Goal: Browse casually

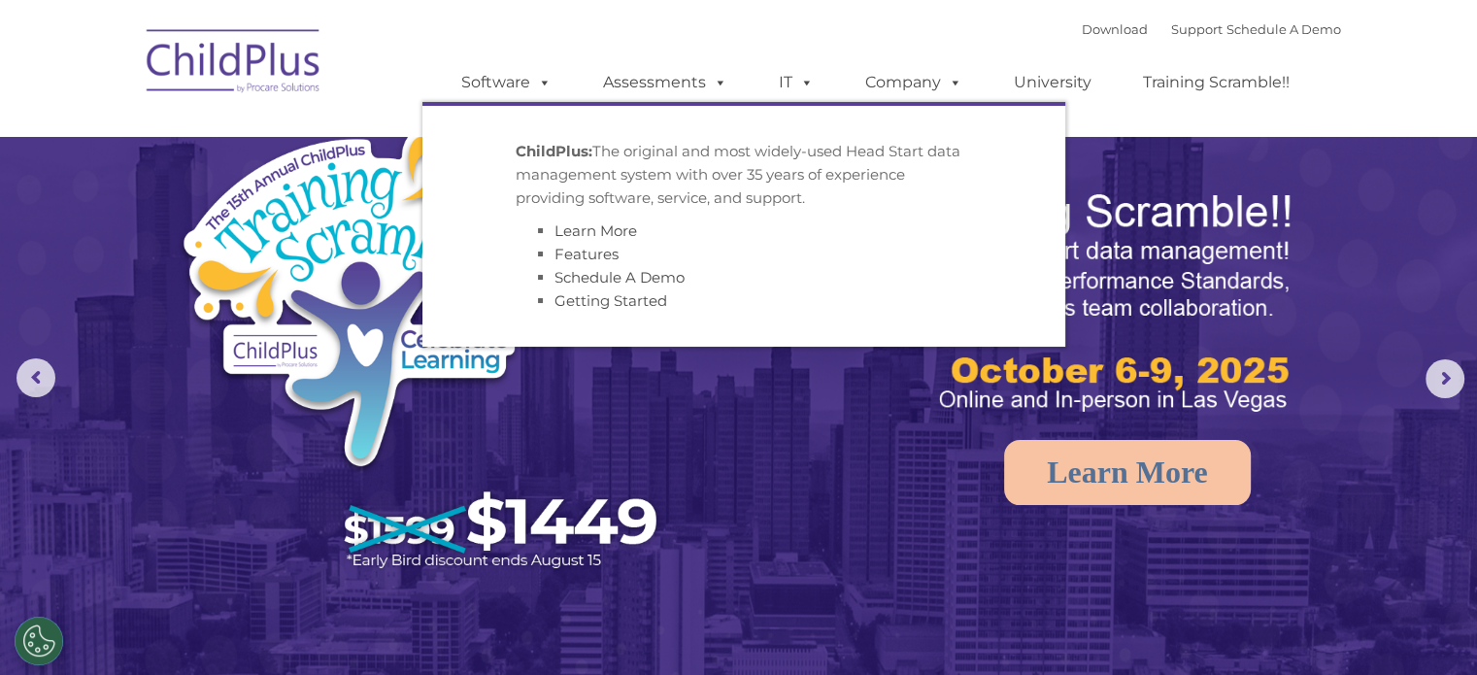
select select "MEDIUM"
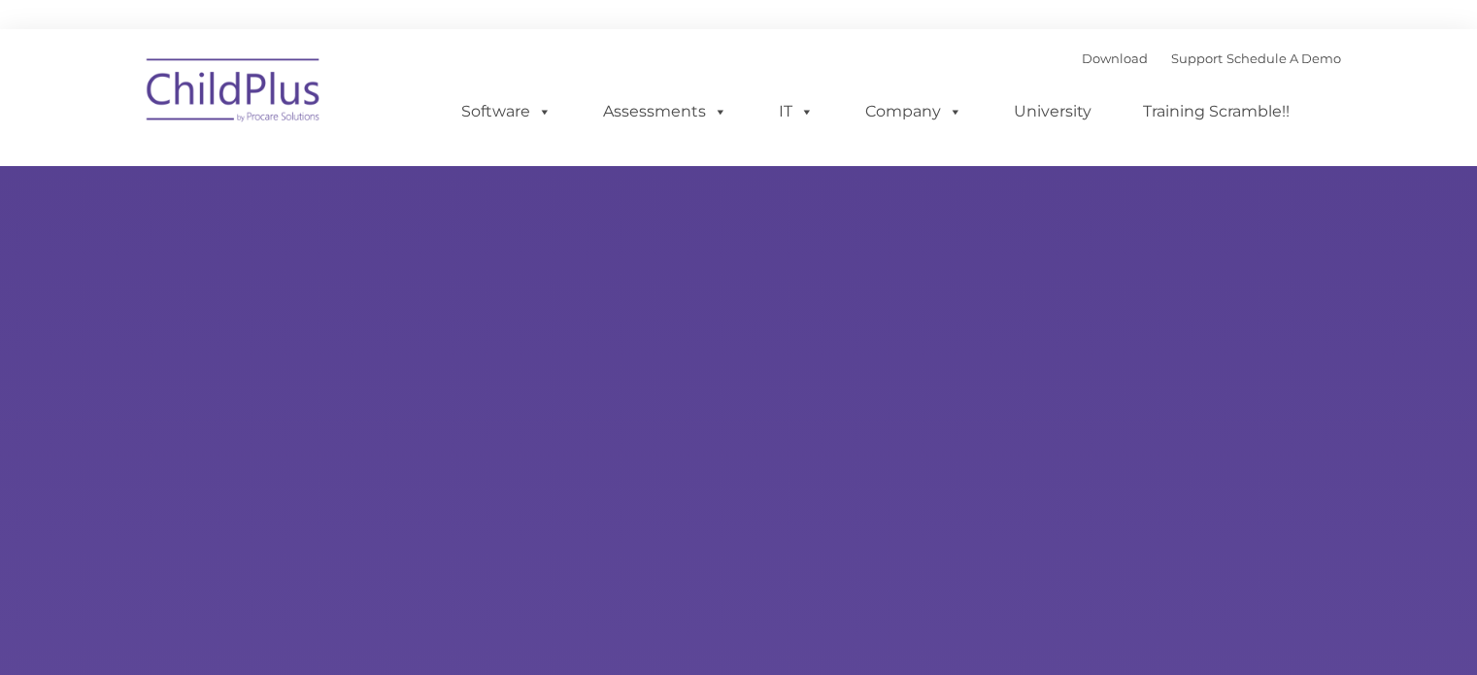
select select "MEDIUM"
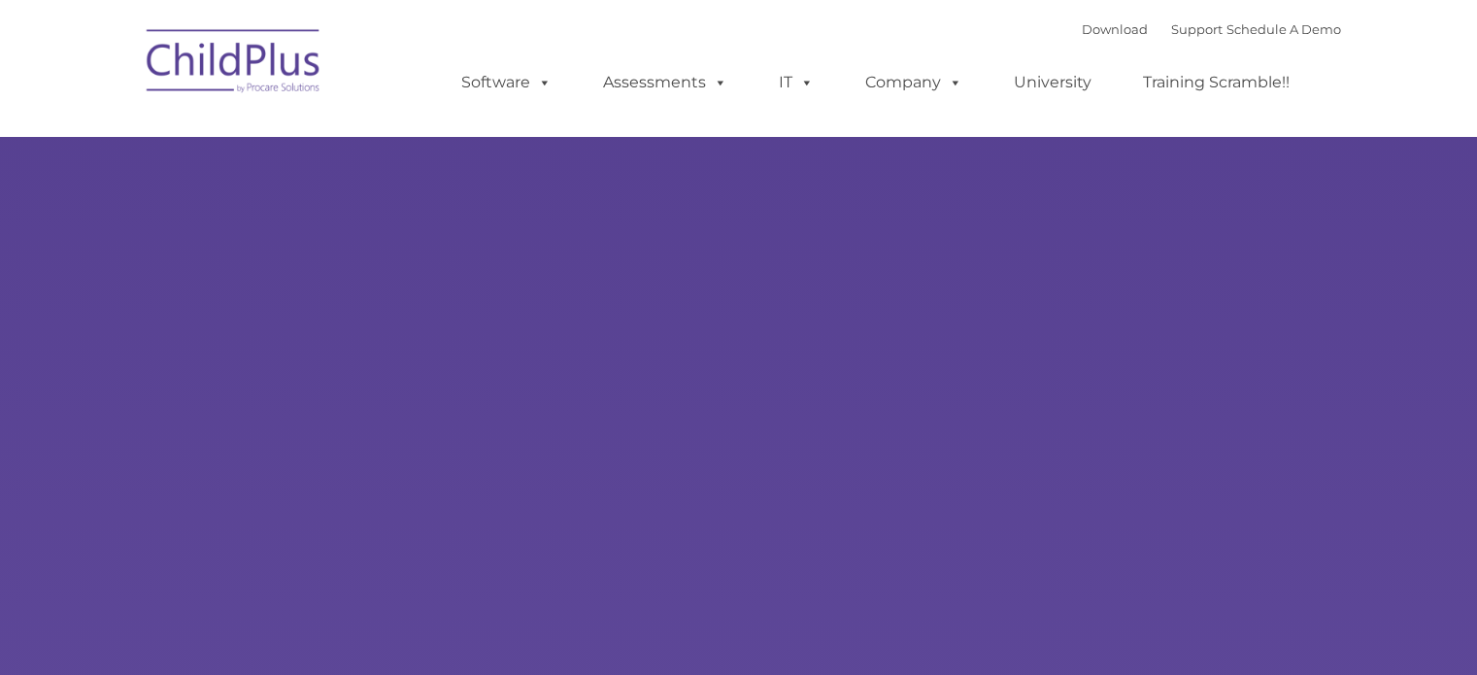
type input ""
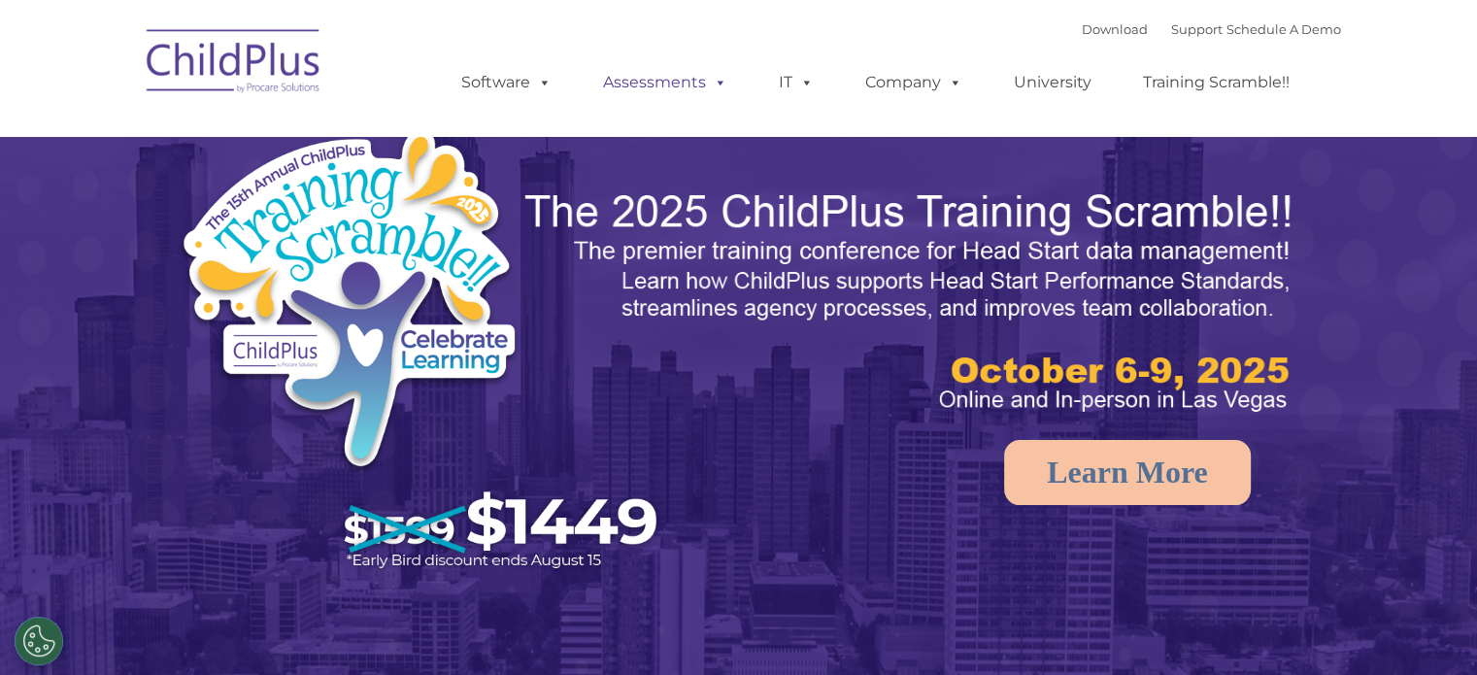
select select "MEDIUM"
click at [234, 57] on img at bounding box center [234, 64] width 194 height 97
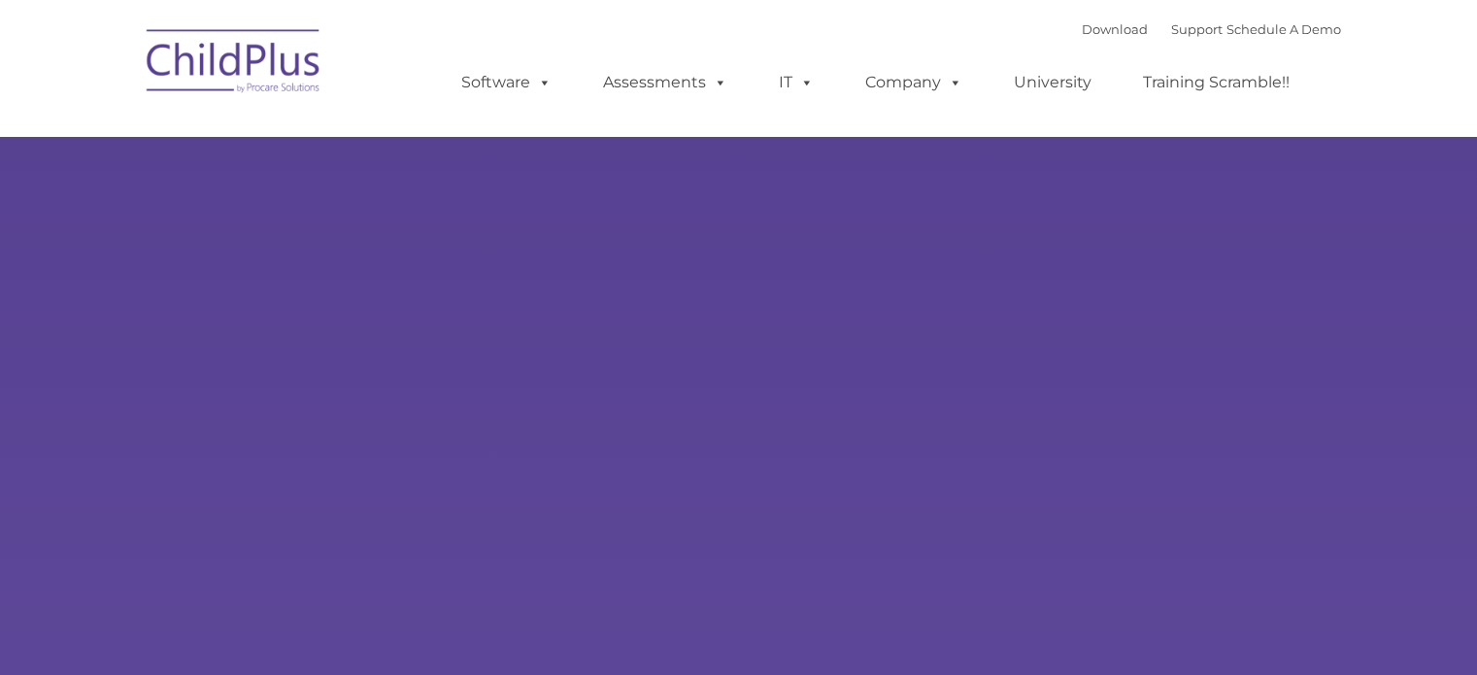
type input ""
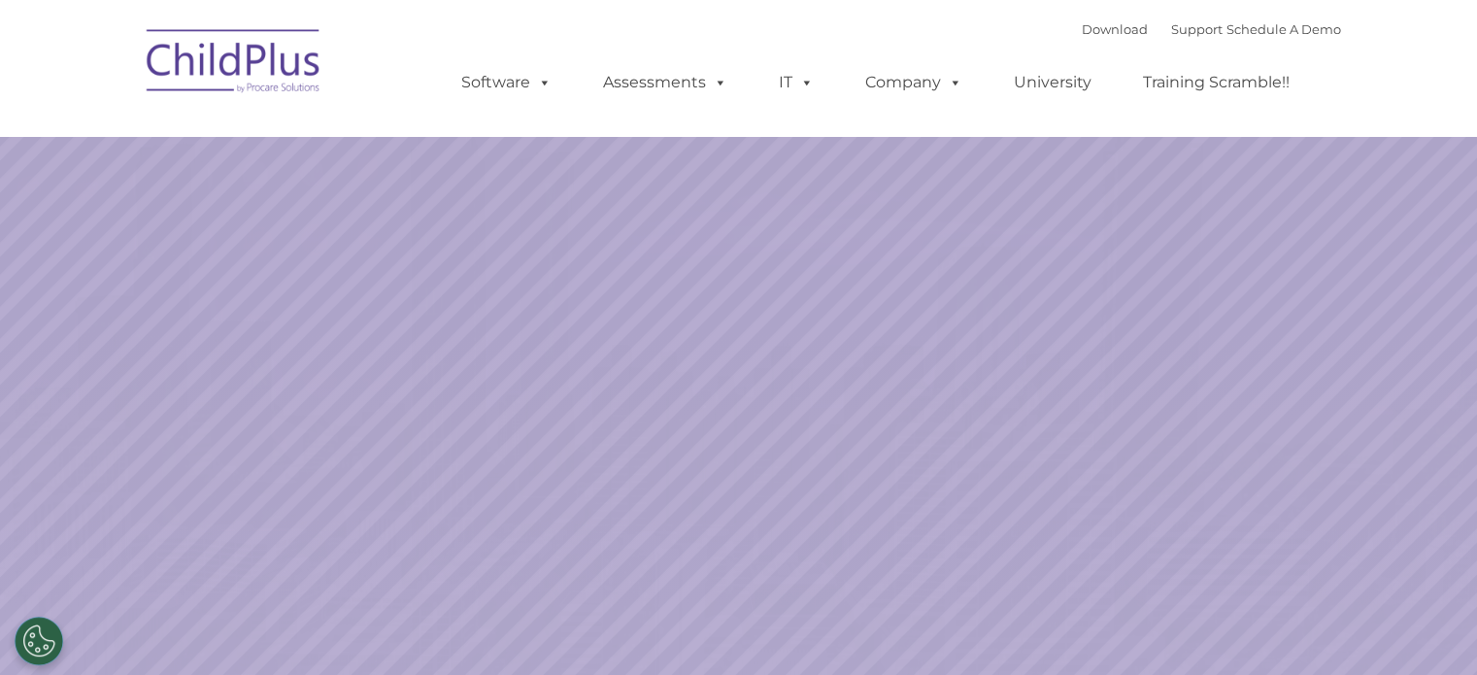
select select "MEDIUM"
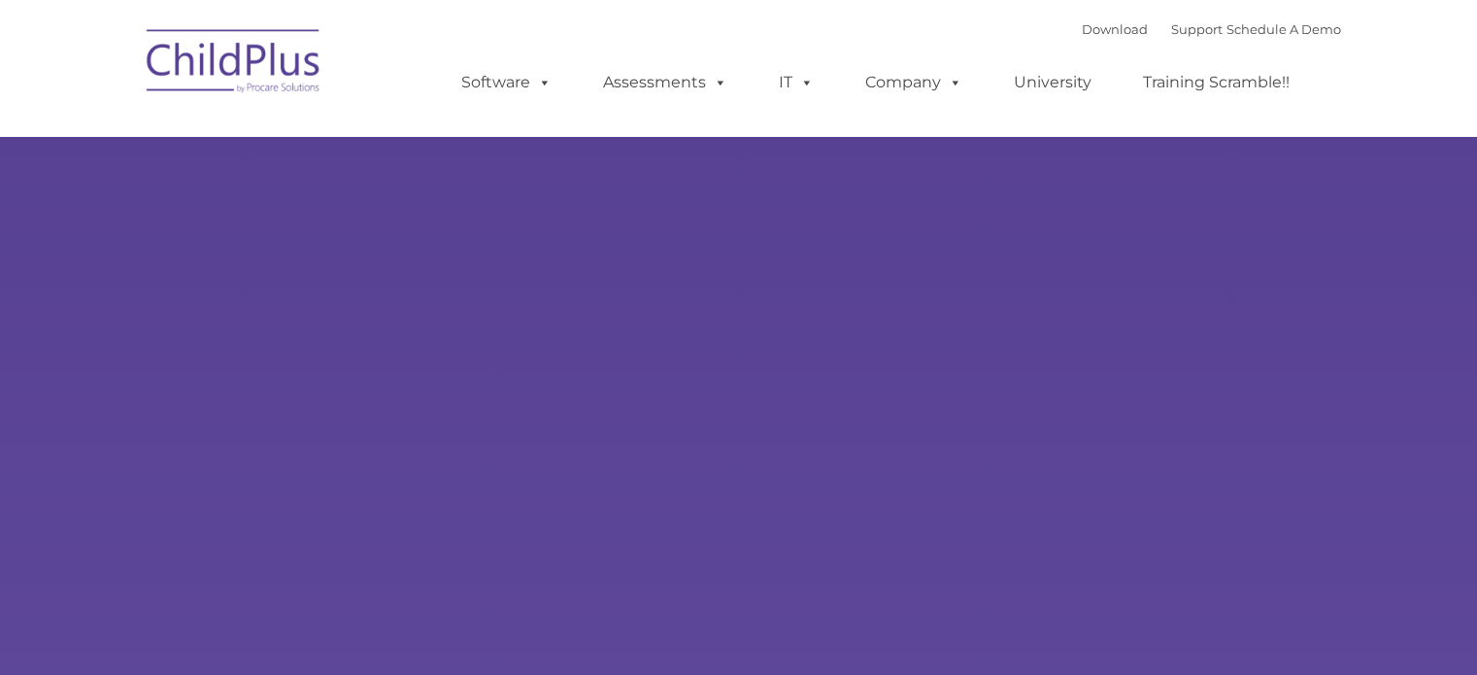
type input ""
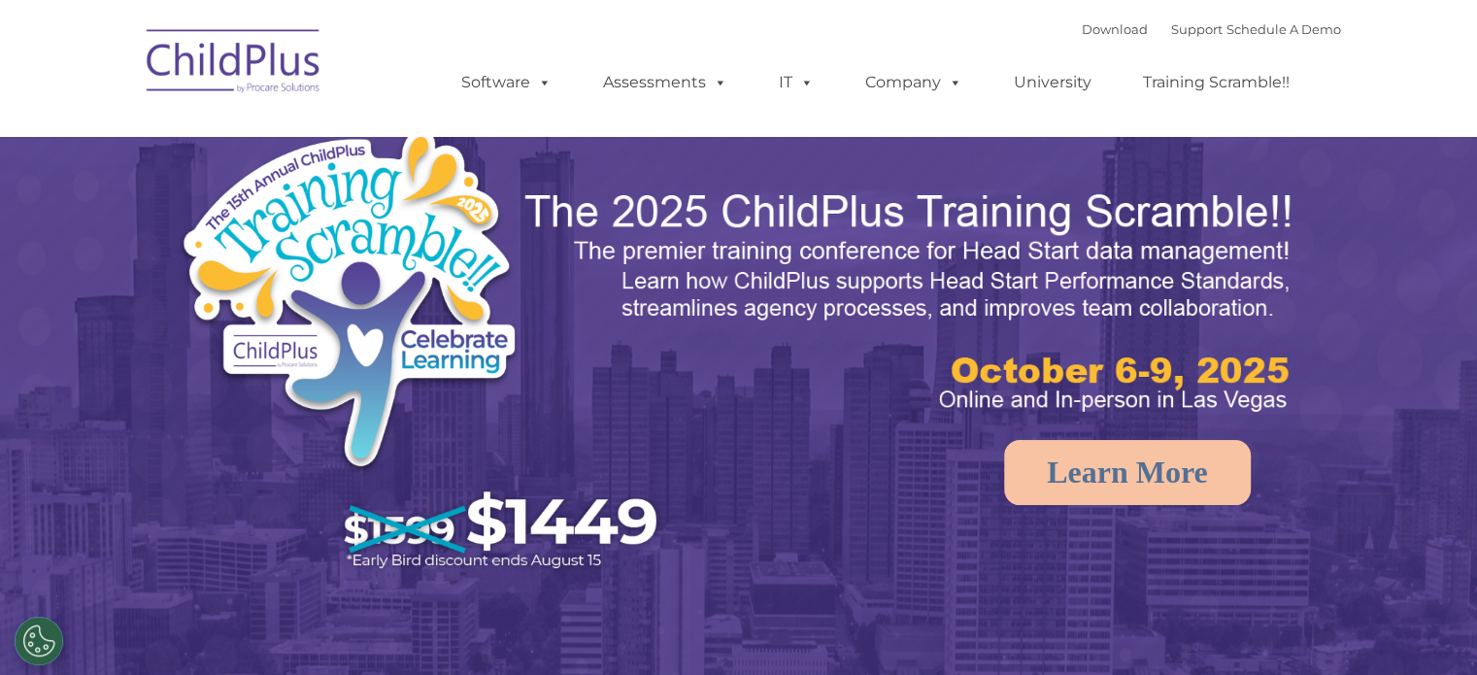
select select "MEDIUM"
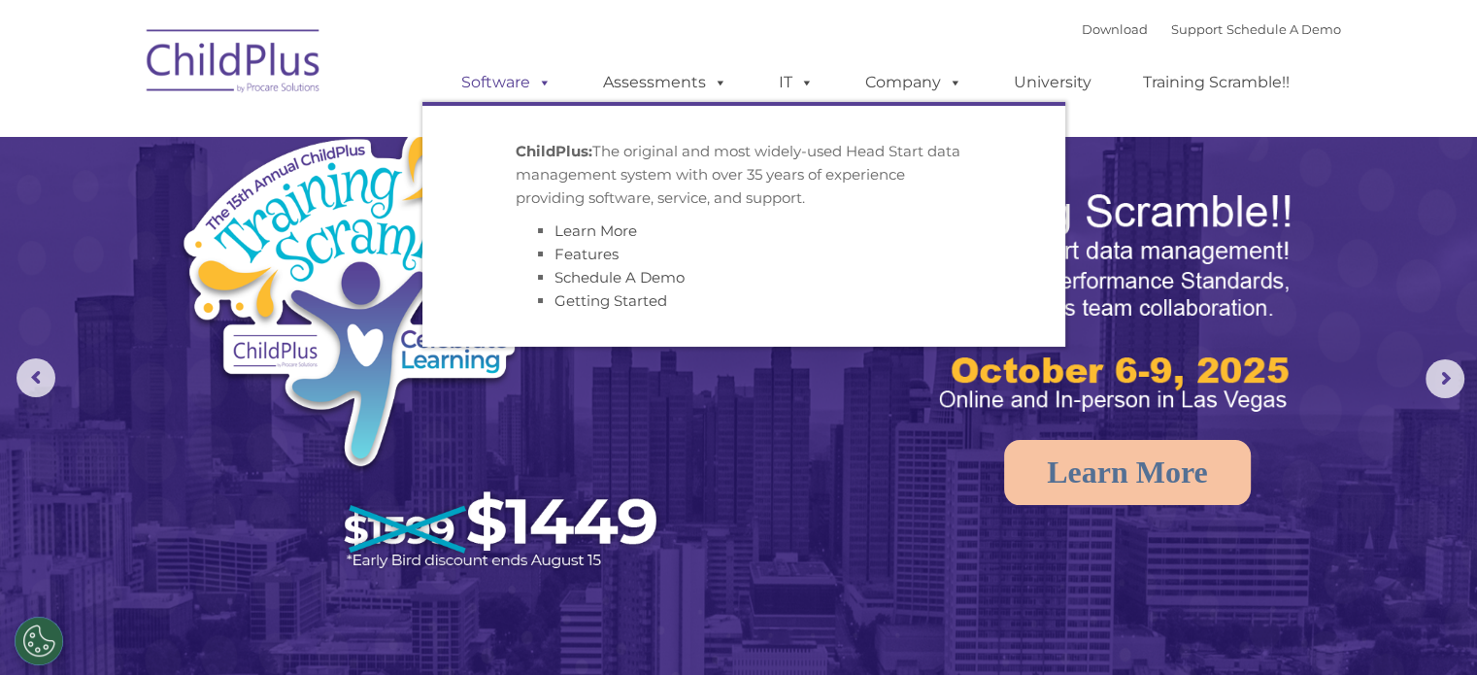
click at [551, 89] on span at bounding box center [540, 82] width 21 height 18
